Goal: Navigation & Orientation: Understand site structure

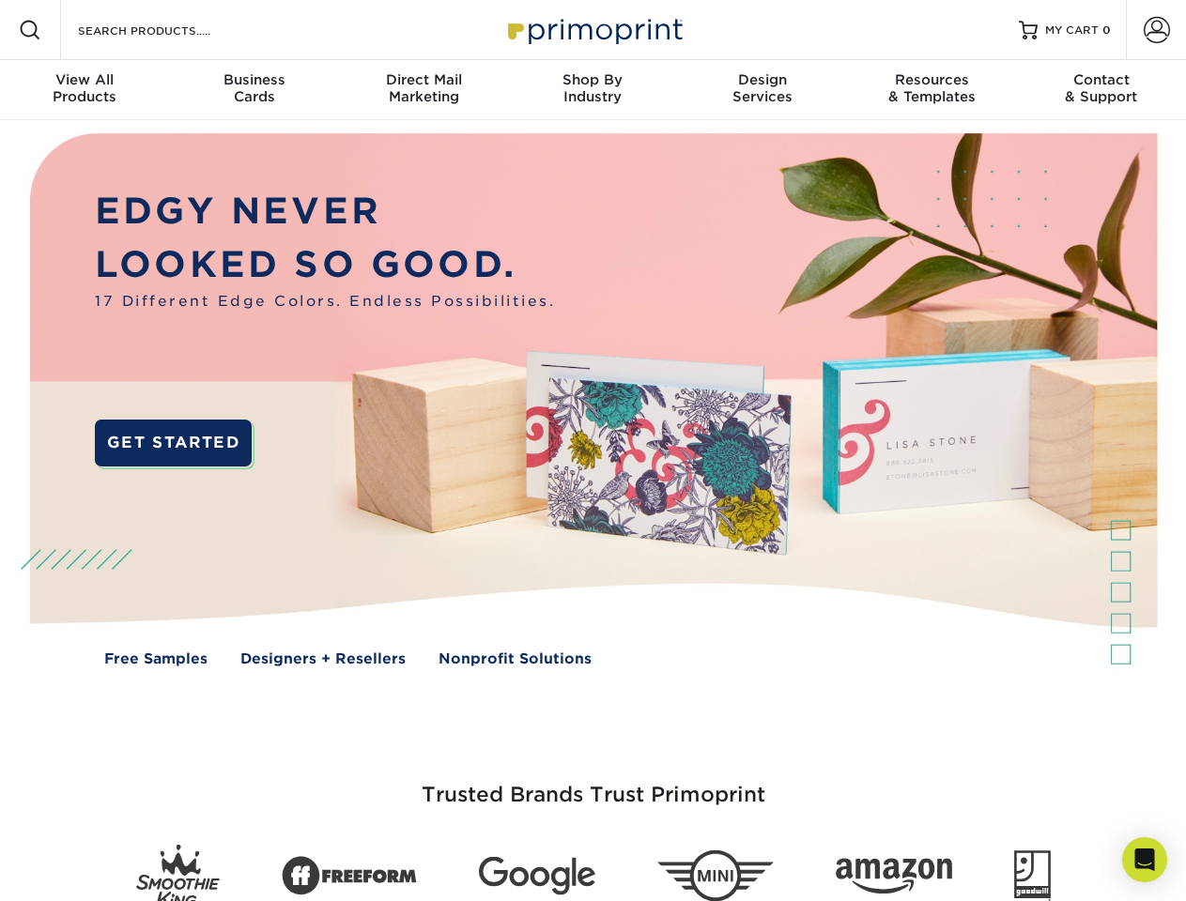
click at [592, 451] on img at bounding box center [592, 413] width 1173 height 587
click at [30, 30] on span at bounding box center [30, 30] width 23 height 23
click at [1156, 30] on span at bounding box center [1156, 30] width 26 height 26
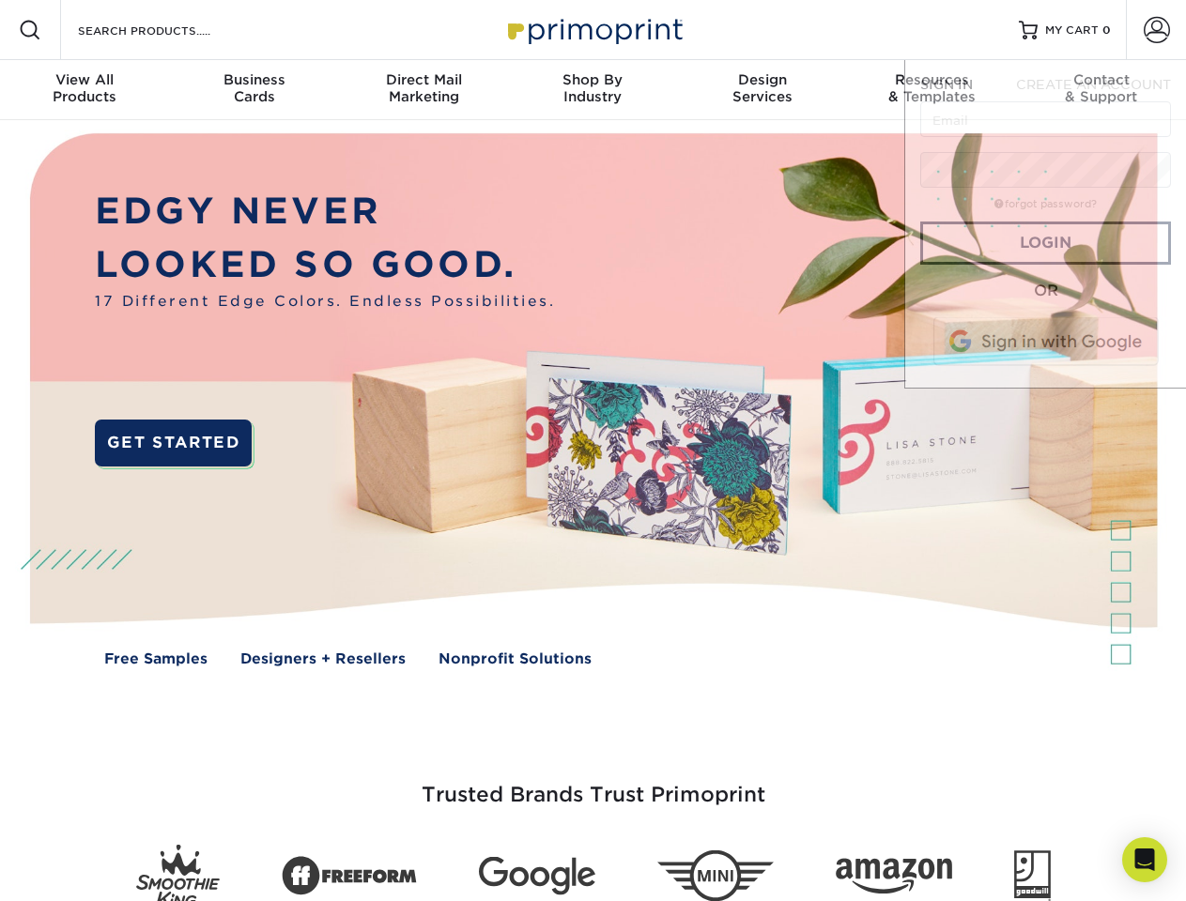
click at [84, 90] on div "View All Products" at bounding box center [84, 88] width 169 height 34
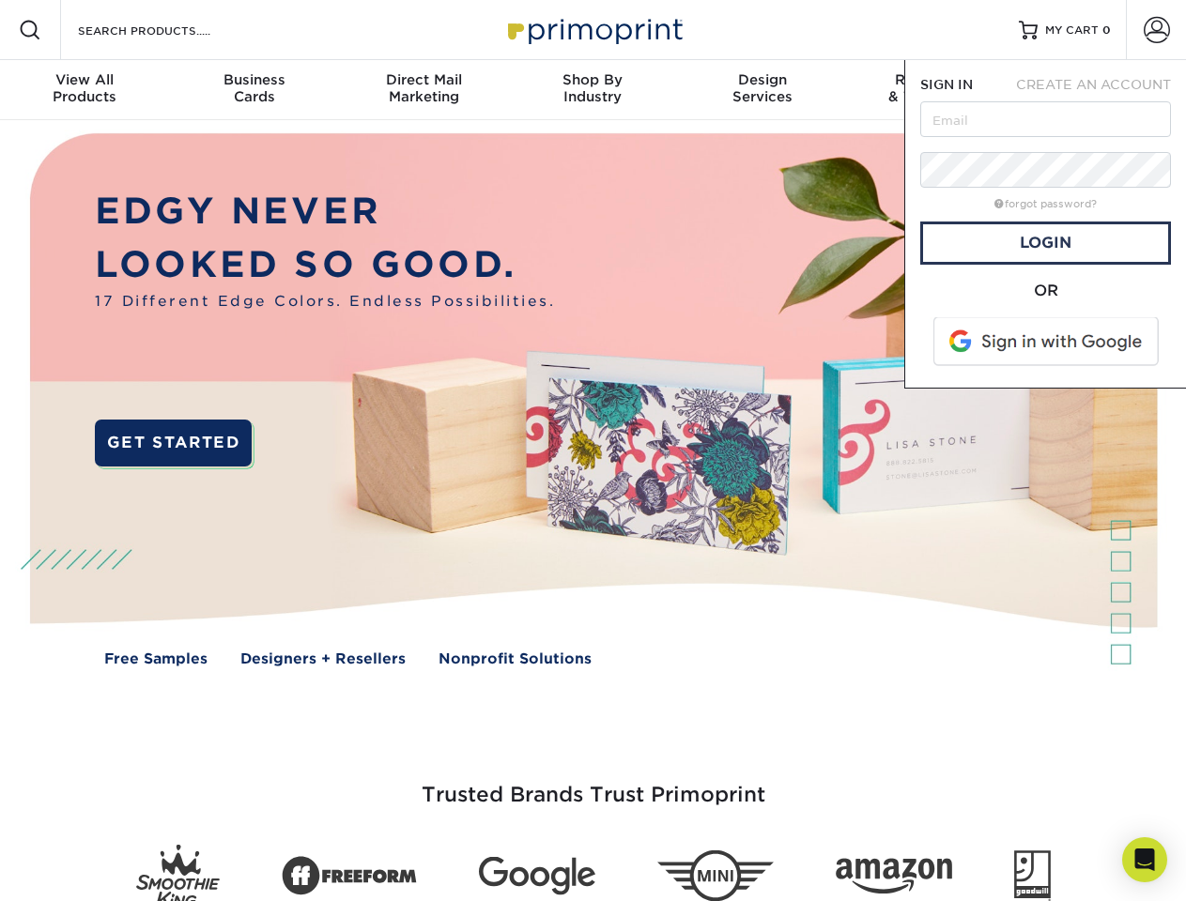
click at [253, 90] on div "Business Cards" at bounding box center [253, 88] width 169 height 34
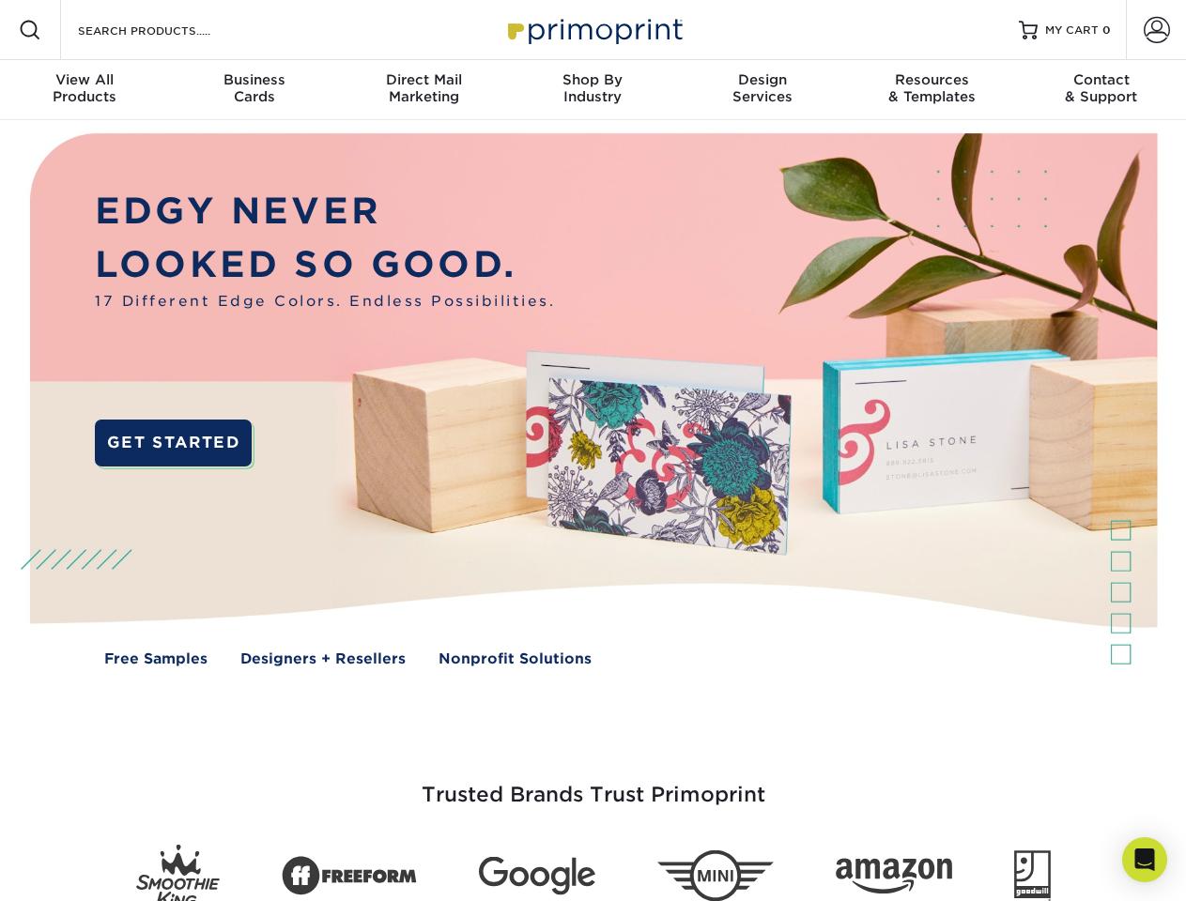
click at [423, 90] on div "Direct Mail Marketing" at bounding box center [423, 88] width 169 height 34
click at [592, 90] on div "Shop By Industry" at bounding box center [592, 88] width 169 height 34
click at [762, 90] on div "Design Services" at bounding box center [762, 88] width 169 height 34
click at [931, 90] on div "Resources & Templates" at bounding box center [931, 88] width 169 height 34
click at [1101, 90] on div "Contact & Support" at bounding box center [1101, 88] width 169 height 34
